Goal: Find specific page/section: Find specific page/section

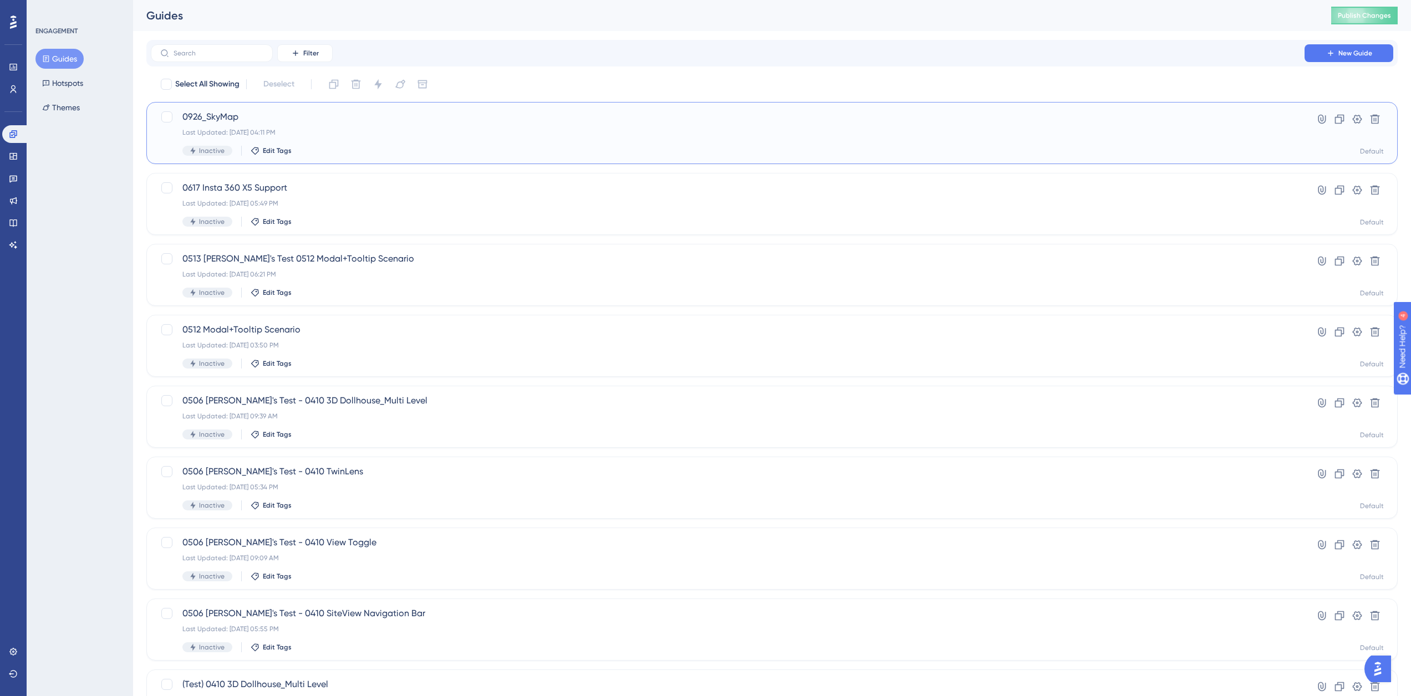
click at [341, 122] on span "0926_SkyMap" at bounding box center [727, 116] width 1090 height 13
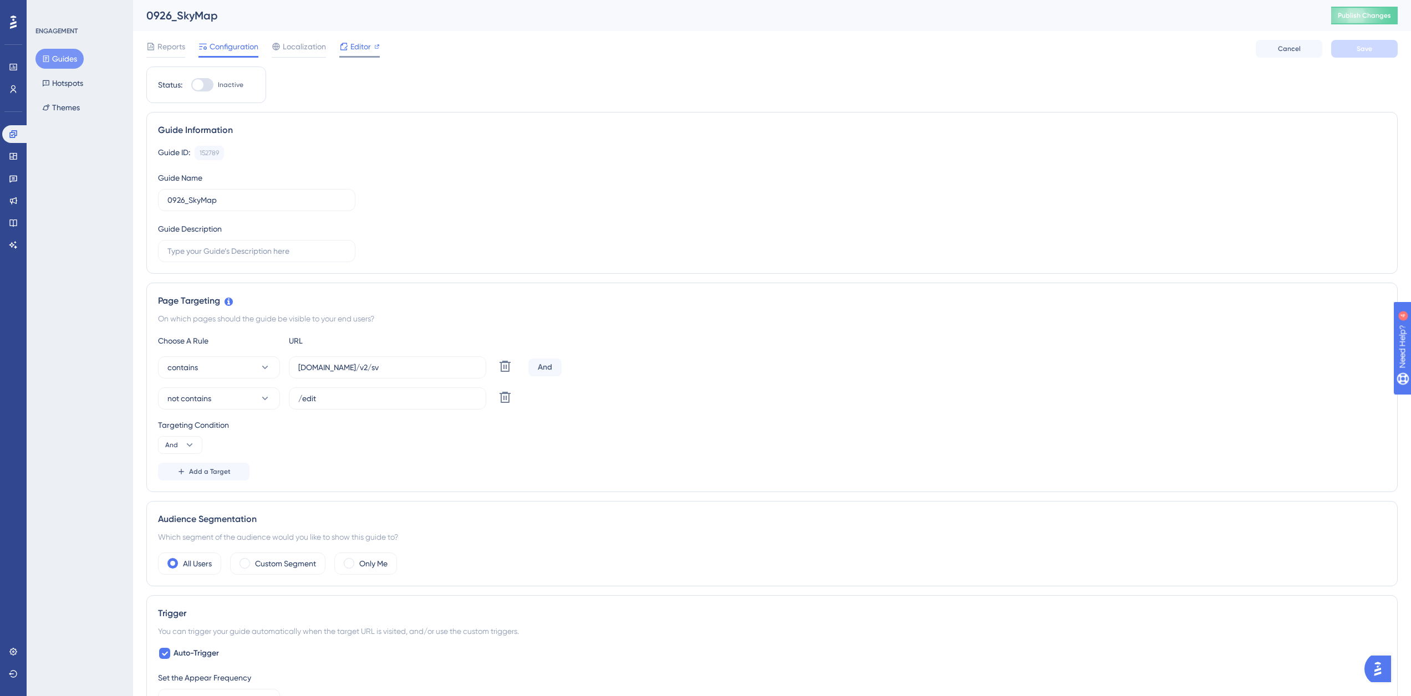
click at [357, 46] on span "Editor" at bounding box center [360, 46] width 21 height 13
